Goal: Task Accomplishment & Management: Use online tool/utility

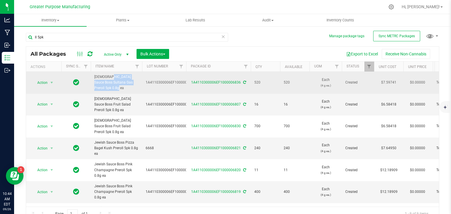
drag, startPoint x: 130, startPoint y: 82, endPoint x: 93, endPoint y: 79, distance: 37.7
click at [93, 79] on td "[DEMOGRAPHIC_DATA] Sauce Boss Sultana Gas Preroll 5pk 0.8g ea" at bounding box center [116, 83] width 51 height 22
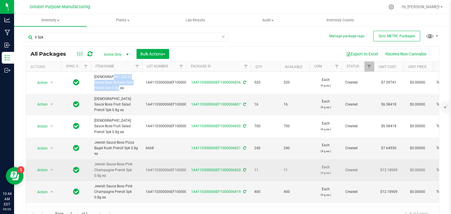
copy span "[DEMOGRAPHIC_DATA] Sauce Boss Sultana Gas Preroll 5pk 0.8g ea"
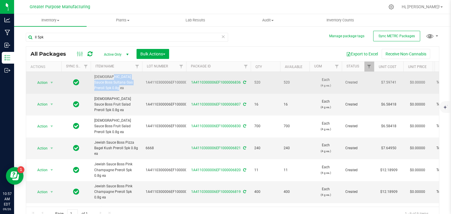
drag, startPoint x: 189, startPoint y: 80, endPoint x: 239, endPoint y: 82, distance: 49.9
click at [239, 82] on div "1A4110300006EF1000006836" at bounding box center [218, 83] width 66 height 6
copy link "1A4110300006EF1000006836"
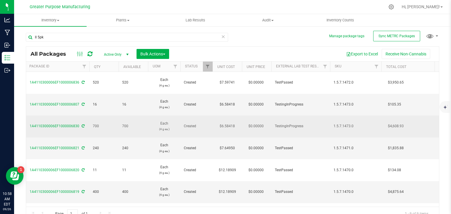
scroll to position [0, 169]
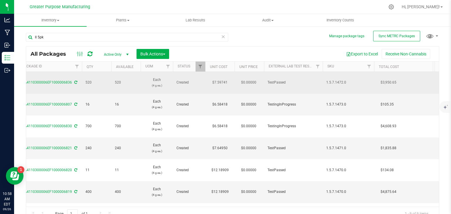
drag, startPoint x: 356, startPoint y: 77, endPoint x: 325, endPoint y: 82, distance: 30.5
click at [325, 82] on td "1.5.7.1472.0" at bounding box center [347, 83] width 51 height 22
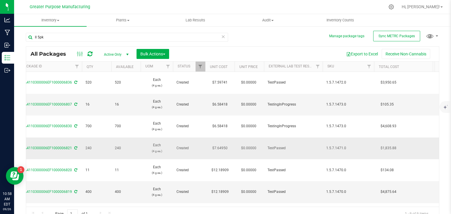
copy span "1.5.7.1472.0"
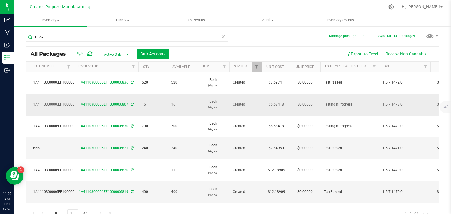
scroll to position [0, 111]
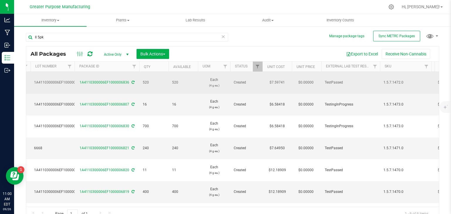
drag, startPoint x: 80, startPoint y: 81, endPoint x: 127, endPoint y: 83, distance: 47.6
click at [127, 83] on td "1A4110300006EF1000006836" at bounding box center [107, 83] width 65 height 22
copy link "1A4110300006EF1000006836"
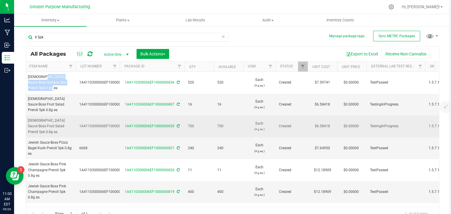
scroll to position [0, 65]
drag, startPoint x: 126, startPoint y: 112, endPoint x: 174, endPoint y: 114, distance: 48.2
click at [174, 124] on div "1A4110300006EF1000006830" at bounding box center [153, 127] width 66 height 6
copy link "1A4110300006EF1000006830"
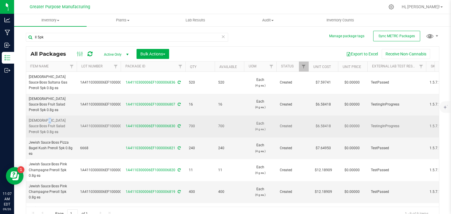
scroll to position [0, 65]
drag, startPoint x: 28, startPoint y: 109, endPoint x: 67, endPoint y: 116, distance: 40.2
click at [67, 116] on td "[DEMOGRAPHIC_DATA] Sauce Boss Fruit Salad Preroll 5pk 0.8g ea" at bounding box center [51, 127] width 51 height 22
copy span "[DEMOGRAPHIC_DATA] Sauce Boss Fruit Salad Preroll 5pk 0.8g ea"
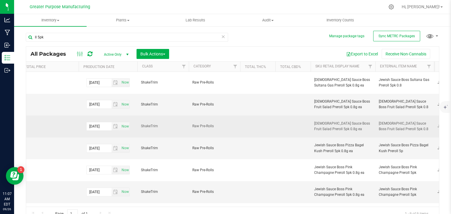
scroll to position [0, 0]
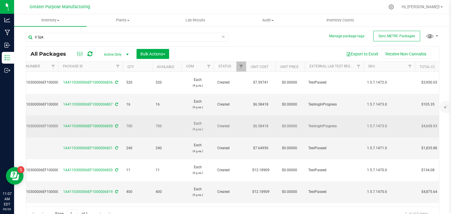
drag, startPoint x: 389, startPoint y: 112, endPoint x: 367, endPoint y: 113, distance: 21.7
click at [367, 124] on span "1.5.7.1473.0" at bounding box center [389, 127] width 44 height 6
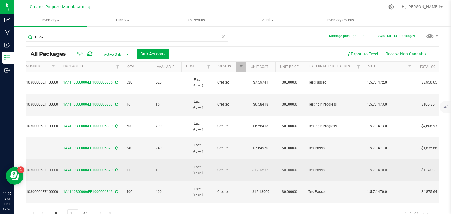
copy span "1.5.7.1473.0"
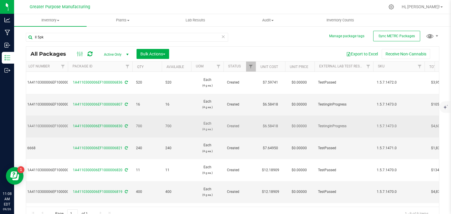
drag, startPoint x: 72, startPoint y: 112, endPoint x: 121, endPoint y: 116, distance: 49.2
click at [121, 116] on td "1A4110300006EF1000006830" at bounding box center [100, 127] width 65 height 22
copy link "1A4110300006EF1000006830"
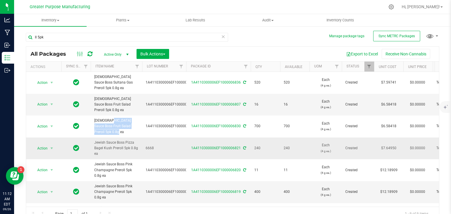
drag, startPoint x: 108, startPoint y: 136, endPoint x: 93, endPoint y: 128, distance: 17.1
click at [93, 138] on td "Jewish Sauce Boss Pizza Bagel Kush Preroll 5pk 0.8g ea" at bounding box center [116, 149] width 51 height 22
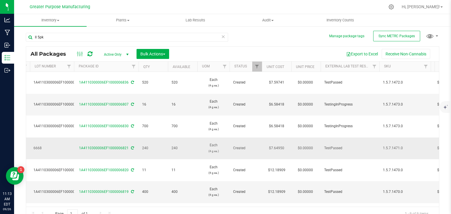
scroll to position [0, 116]
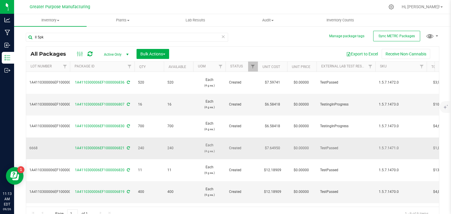
drag, startPoint x: 400, startPoint y: 130, endPoint x: 379, endPoint y: 131, distance: 21.5
click at [379, 146] on span "1.5.7.1471.0" at bounding box center [401, 149] width 44 height 6
drag, startPoint x: 73, startPoint y: 132, endPoint x: 123, endPoint y: 135, distance: 50.6
click at [123, 138] on td "1A4110300006EF1000006821" at bounding box center [102, 149] width 65 height 22
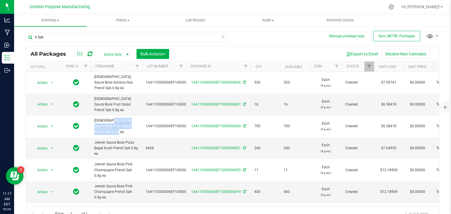
scroll to position [43, 0]
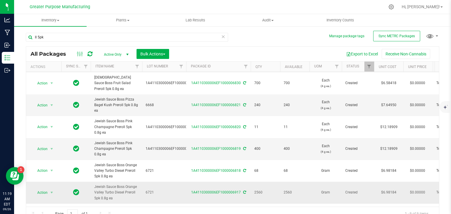
click at [189, 190] on div "1A4110300006EF1000006917" at bounding box center [218, 193] width 66 height 6
drag, startPoint x: 94, startPoint y: 125, endPoint x: 106, endPoint y: 137, distance: 16.4
click at [106, 138] on td "Jewish Sauce Boss Pink Champagne Preroll 5pk 0.8g ea" at bounding box center [116, 149] width 51 height 22
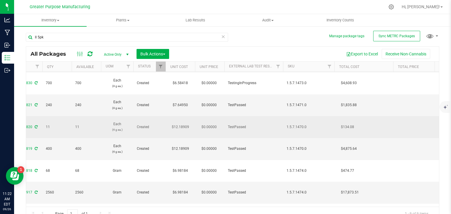
scroll to position [0, 220]
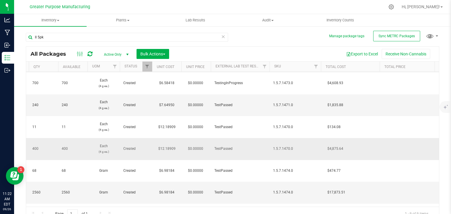
drag, startPoint x: 296, startPoint y: 133, endPoint x: 274, endPoint y: 132, distance: 22.0
click at [274, 146] on span "1.5.7.1470.0" at bounding box center [295, 149] width 44 height 6
click at [295, 146] on span "1.5.7.1470.0" at bounding box center [295, 149] width 44 height 6
drag, startPoint x: 295, startPoint y: 133, endPoint x: 273, endPoint y: 131, distance: 22.1
click at [273, 146] on span "1.5.7.1470.0" at bounding box center [295, 149] width 44 height 6
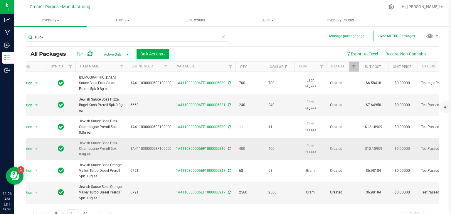
scroll to position [0, 0]
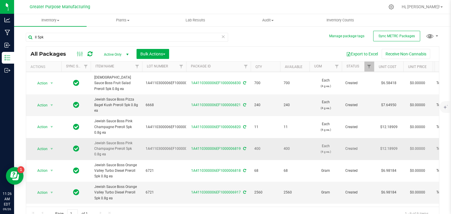
drag, startPoint x: 190, startPoint y: 132, endPoint x: 238, endPoint y: 134, distance: 47.9
click at [238, 146] on div "1A4110300006EF1000006819" at bounding box center [218, 149] width 66 height 6
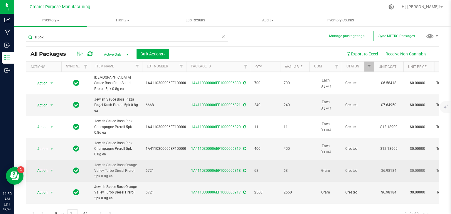
scroll to position [6, 0]
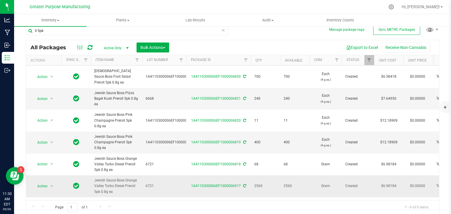
drag, startPoint x: 93, startPoint y: 163, endPoint x: 113, endPoint y: 174, distance: 22.5
click at [113, 175] on td "Jewish Sauce Boss Orange Valley Turbo Diesel Preroll 5pk 0.8g ea" at bounding box center [116, 186] width 51 height 22
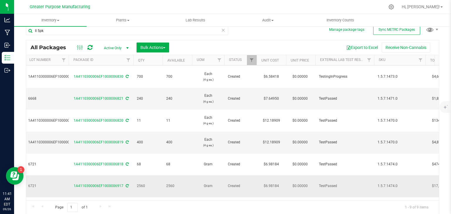
scroll to position [0, 118]
drag, startPoint x: 397, startPoint y: 168, endPoint x: 377, endPoint y: 172, distance: 19.7
click at [377, 175] on td "1.5.7.1474.0" at bounding box center [398, 186] width 51 height 22
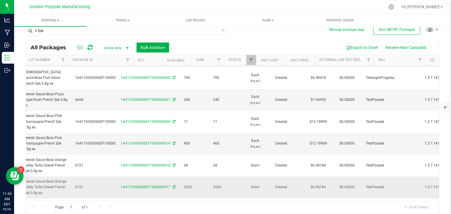
scroll to position [0, 69]
drag, startPoint x: 120, startPoint y: 172, endPoint x: 169, endPoint y: 172, distance: 49.3
click at [169, 185] on div "1A4110300006EF1000006917" at bounding box center [149, 188] width 66 height 6
click at [394, 5] on icon at bounding box center [391, 7] width 6 height 6
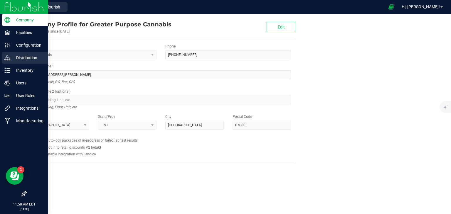
click at [33, 60] on p "Distribution" at bounding box center [27, 57] width 35 height 7
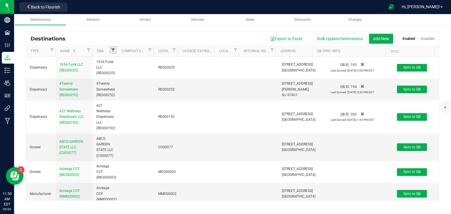
click at [113, 50] on span "Filter" at bounding box center [113, 50] width 5 height 5
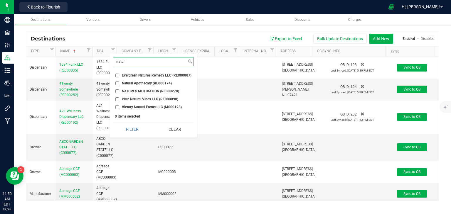
type input "natur"
click at [124, 84] on span "Natural Apothecary (RE000174)" at bounding box center [147, 84] width 50 height 4
click at [119, 84] on input "Natural Apothecary (RE000174)" at bounding box center [117, 84] width 4 height 4
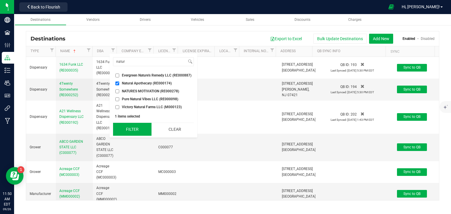
click at [137, 130] on button "Filter" at bounding box center [132, 129] width 38 height 13
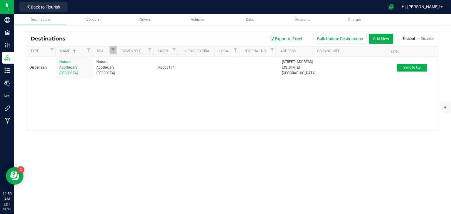
checkbox input "true"
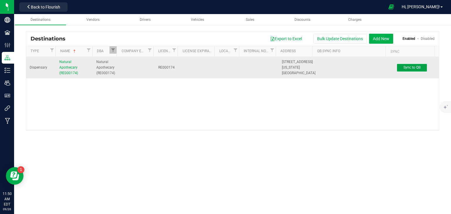
click at [414, 70] on span "Sync to QB" at bounding box center [411, 67] width 17 height 4
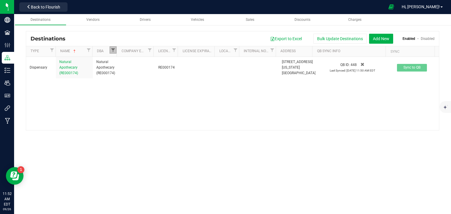
click at [113, 49] on span "Filter" at bounding box center [113, 50] width 5 height 5
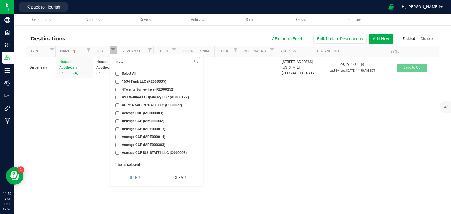
drag, startPoint x: 135, startPoint y: 63, endPoint x: 111, endPoint y: 65, distance: 23.5
click at [111, 65] on div "natur Select All 1634 Funk LLC (RE000035) 4Twenty Somewhere (RE000252) A21 Well…" at bounding box center [156, 120] width 94 height 132
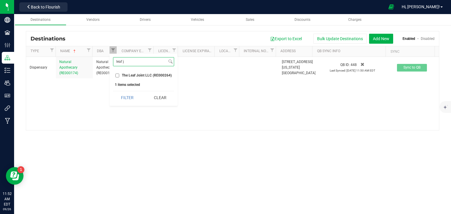
type input "leaf j"
click at [122, 77] on span "The Leaf Joint LLC (RE000264)" at bounding box center [147, 76] width 50 height 4
click at [119, 77] on input "The Leaf Joint LLC (RE000264)" at bounding box center [117, 76] width 4 height 4
click at [128, 97] on button "Filter" at bounding box center [127, 97] width 28 height 13
checkbox input "true"
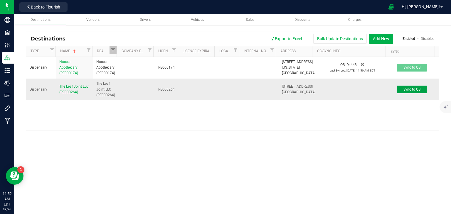
click at [411, 92] on span "Sync to QB" at bounding box center [411, 89] width 17 height 4
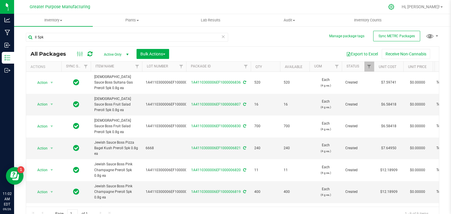
click at [394, 6] on icon at bounding box center [391, 7] width 6 height 6
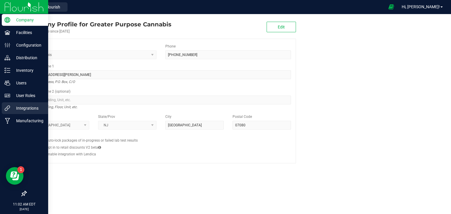
click at [32, 111] on p "Integrations" at bounding box center [27, 108] width 35 height 7
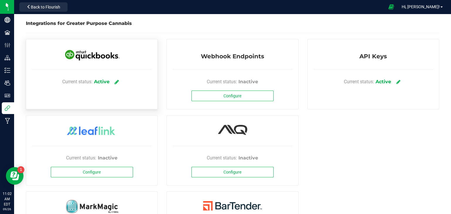
click at [120, 80] on link at bounding box center [117, 82] width 10 height 10
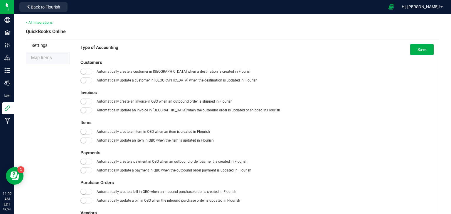
click at [42, 57] on span "Map Items" at bounding box center [41, 57] width 21 height 5
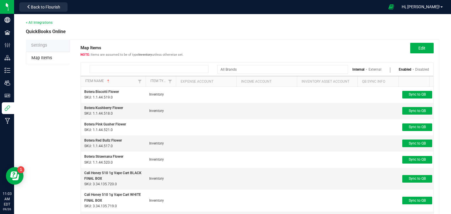
click at [131, 69] on input at bounding box center [148, 69] width 119 height 8
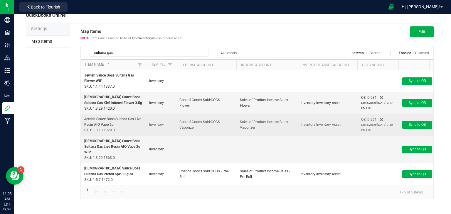
scroll to position [18, 0]
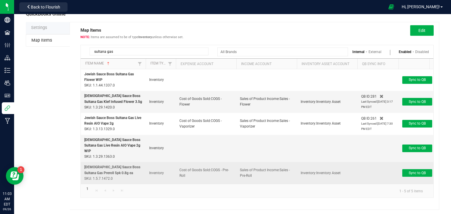
click at [413, 170] on td "Sync to QB" at bounding box center [415, 173] width 35 height 22
click at [410, 169] on button "Sync to QB" at bounding box center [417, 173] width 30 height 8
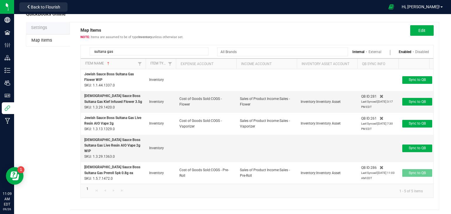
drag, startPoint x: 114, startPoint y: 52, endPoint x: 67, endPoint y: 62, distance: 48.2
click at [67, 62] on div "Settings Map Items Map Items Items are assumed to be of type Inventory unless o…" at bounding box center [232, 116] width 413 height 188
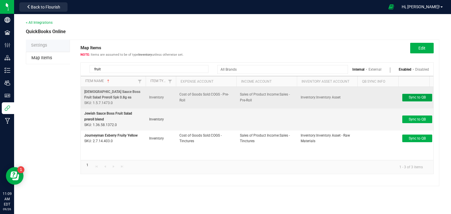
click at [410, 99] on span "Sync to QB" at bounding box center [416, 97] width 17 height 4
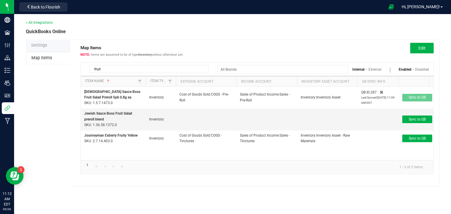
drag, startPoint x: 104, startPoint y: 68, endPoint x: 76, endPoint y: 69, distance: 28.2
click at [76, 69] on div "Map Items Items are assumed to be of type Inventory unless otherwise set. Edit …" at bounding box center [254, 113] width 369 height 147
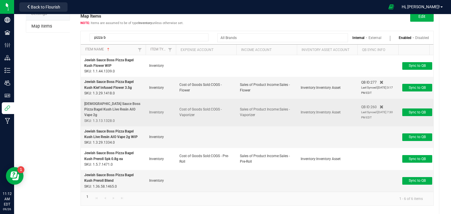
scroll to position [32, 0]
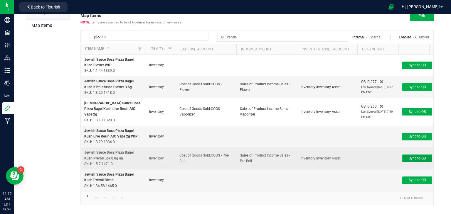
click at [409, 156] on span "Sync to QB" at bounding box center [416, 158] width 17 height 4
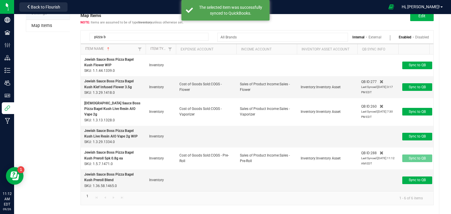
scroll to position [0, 0]
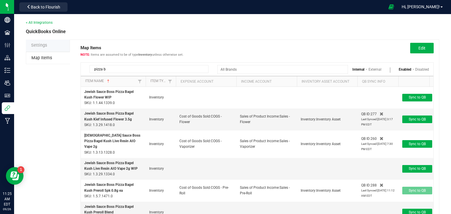
drag, startPoint x: 109, startPoint y: 69, endPoint x: 61, endPoint y: 65, distance: 48.6
click at [61, 65] on div "Settings Map Items Map Items Items are assumed to be of type Inventory unless o…" at bounding box center [232, 145] width 413 height 210
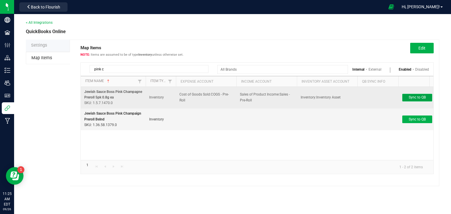
click at [417, 99] on span "Sync to QB" at bounding box center [416, 97] width 17 height 4
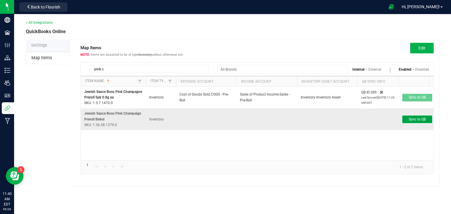
click at [419, 119] on span "Sync to QB" at bounding box center [416, 119] width 17 height 4
drag, startPoint x: 107, startPoint y: 67, endPoint x: 73, endPoint y: 70, distance: 33.3
click at [73, 70] on div "Map Items Items are assumed to be of type Inventory unless otherwise set. Edit …" at bounding box center [254, 113] width 369 height 147
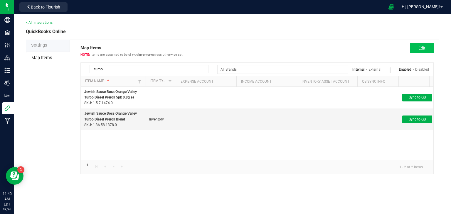
type input "turbo"
click at [423, 51] on button "Edit" at bounding box center [421, 48] width 23 height 11
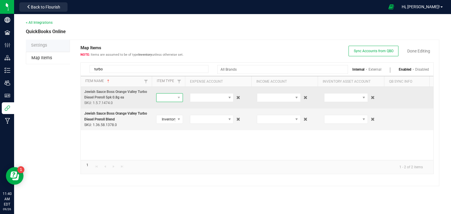
click at [180, 101] on span at bounding box center [178, 98] width 7 height 8
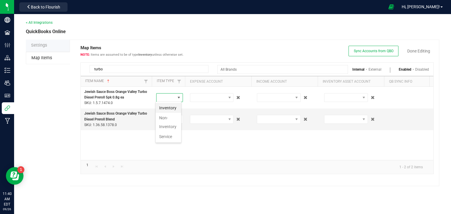
click at [169, 108] on li "Inventory" at bounding box center [169, 108] width 26 height 10
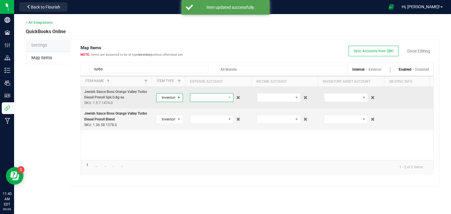
click at [198, 97] on span at bounding box center [208, 98] width 36 height 8
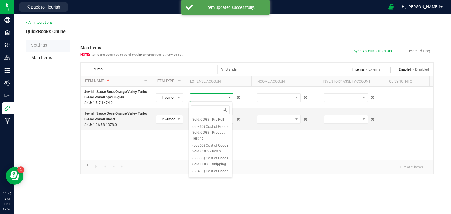
scroll to position [86, 0]
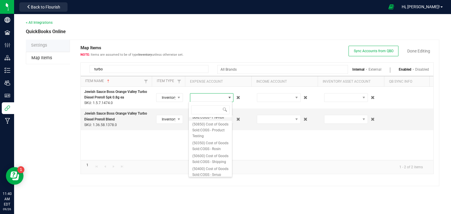
click at [206, 120] on span "(50300) Cost of Goods Sold:COGS - Pre-Roll" at bounding box center [210, 115] width 36 height 12
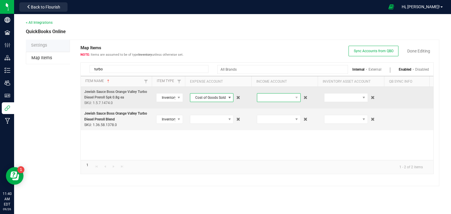
click at [265, 97] on span at bounding box center [275, 98] width 36 height 8
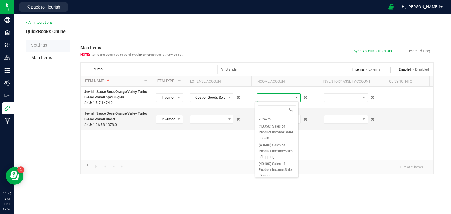
scroll to position [134, 0]
click at [270, 117] on span "(40300) Sales of Product Income:Sales - Pre-Roll" at bounding box center [277, 109] width 36 height 18
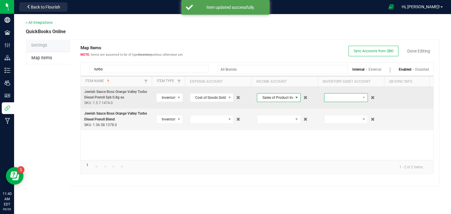
click at [330, 98] on span at bounding box center [342, 98] width 36 height 8
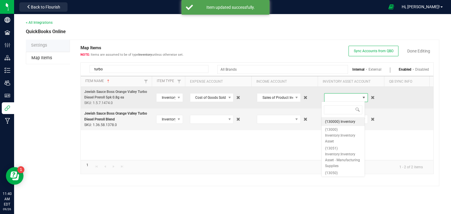
scroll to position [9, 43]
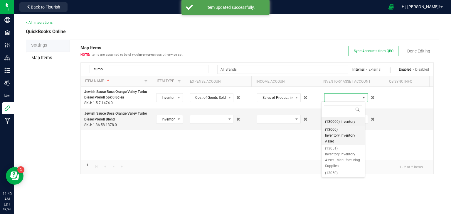
click at [335, 136] on span "(13000) Inventory:Inventory Asset" at bounding box center [343, 136] width 36 height 18
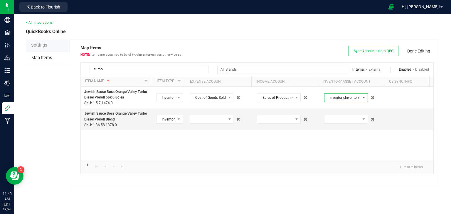
click at [415, 52] on link "Done Editing" at bounding box center [418, 51] width 23 height 6
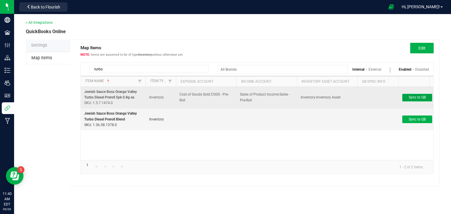
click at [413, 99] on span "Sync to QB" at bounding box center [416, 97] width 17 height 4
